Goal: Find specific page/section: Find specific page/section

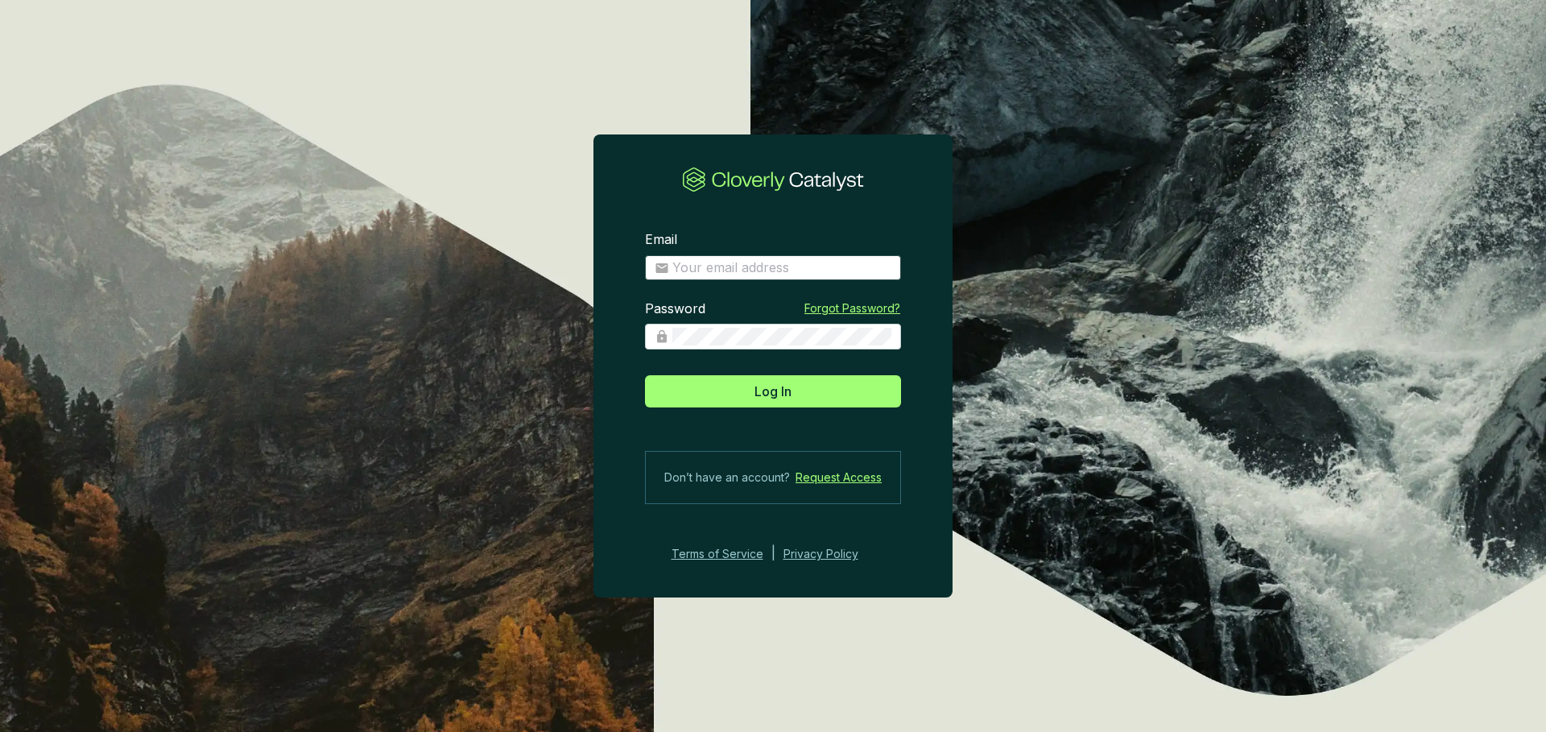
click at [769, 258] on span at bounding box center [773, 268] width 256 height 26
click at [766, 267] on input "Email" at bounding box center [781, 268] width 219 height 18
type input "eugenio@ecoforestco2.com"
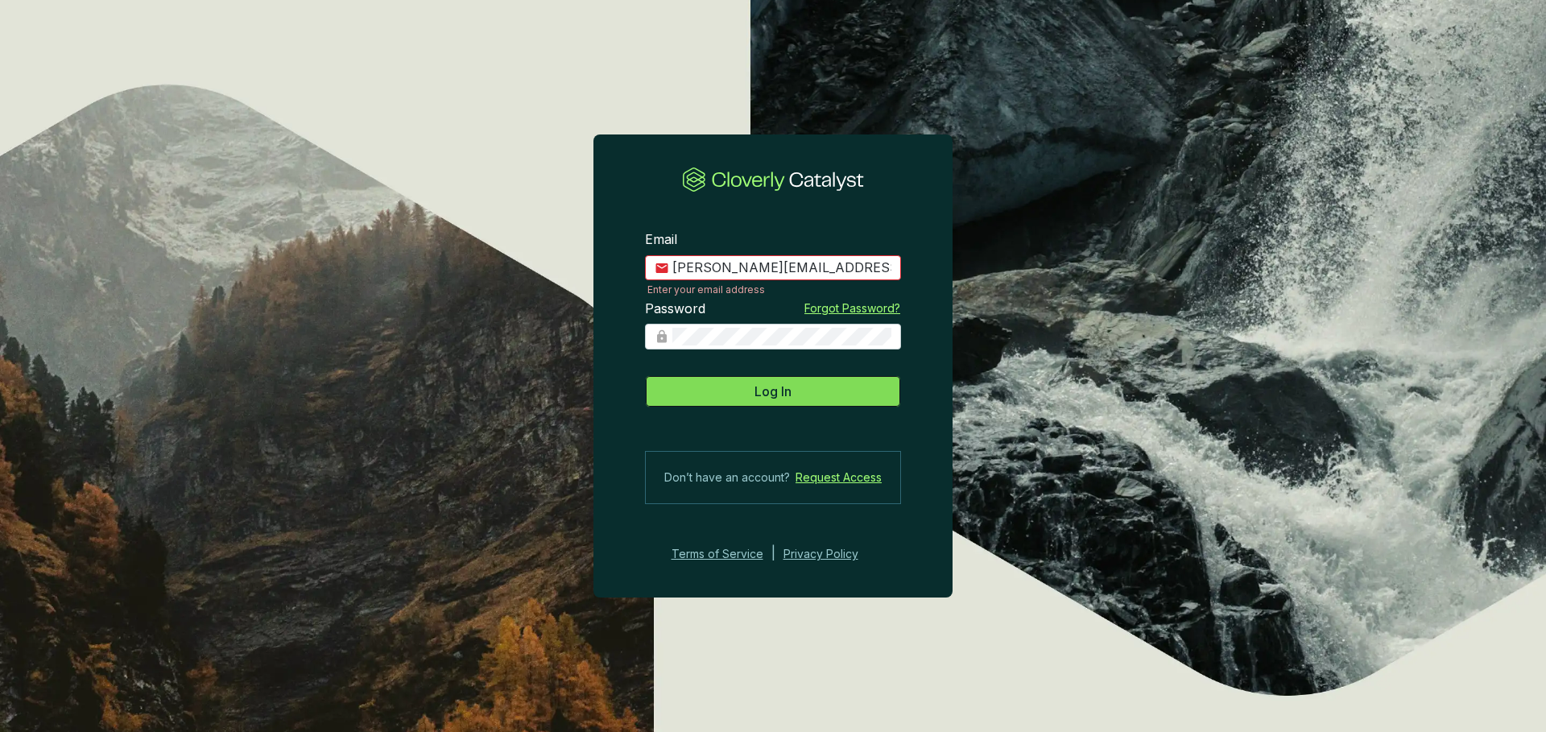
click at [786, 396] on span "Log In" at bounding box center [772, 391] width 37 height 19
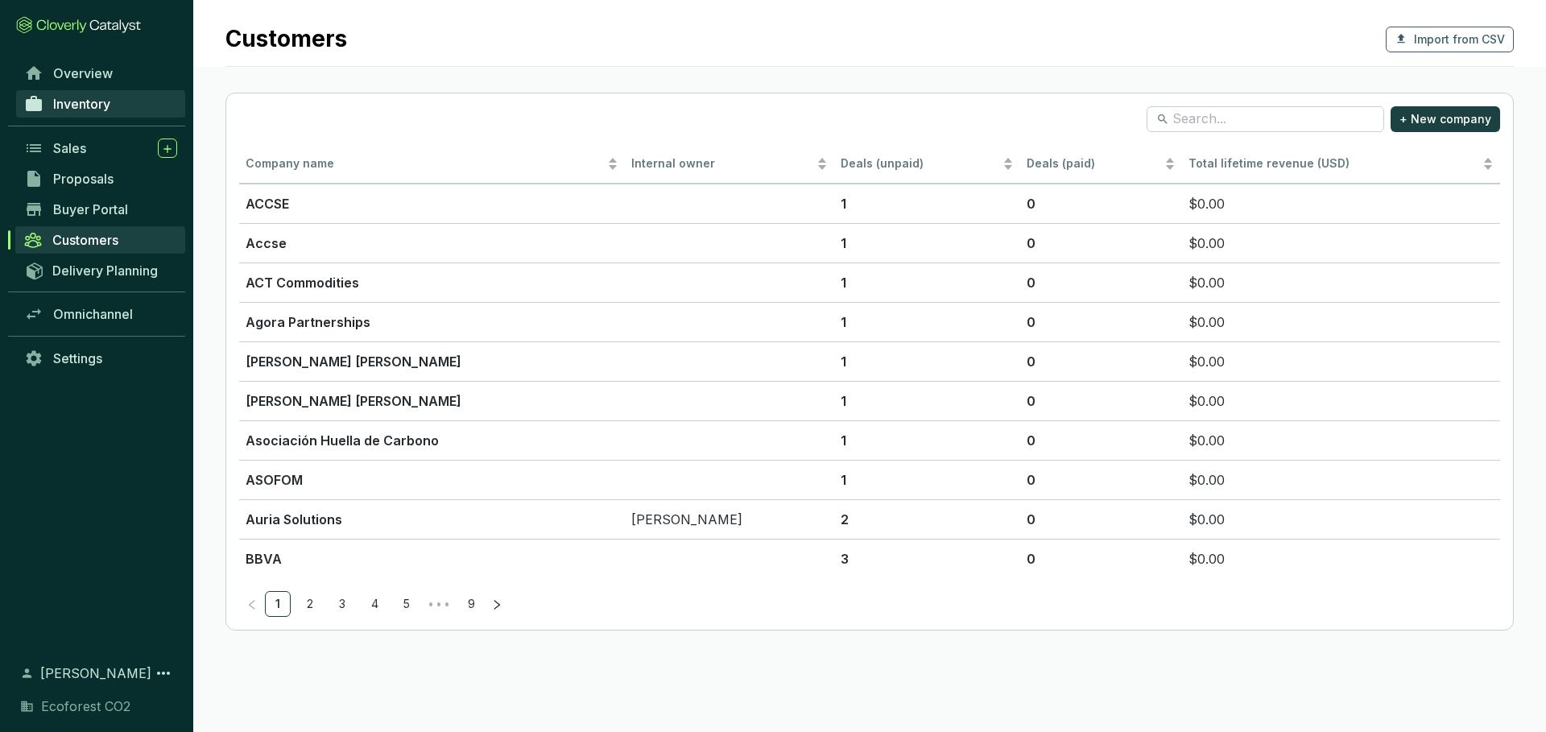
click at [147, 106] on link "Inventory" at bounding box center [100, 103] width 169 height 27
